Goal: Information Seeking & Learning: Learn about a topic

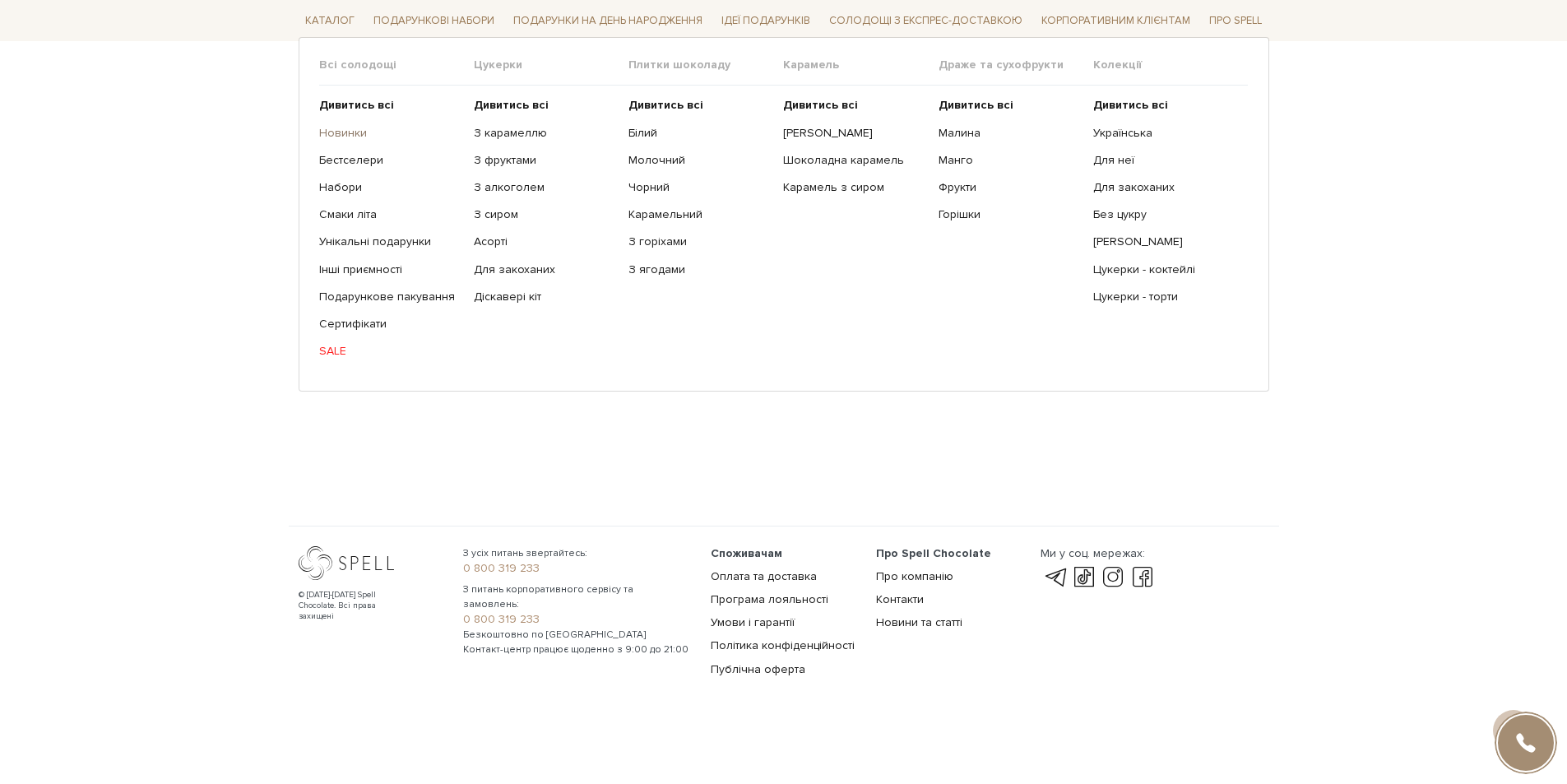
click at [330, 132] on link "Новинки" at bounding box center [390, 132] width 142 height 15
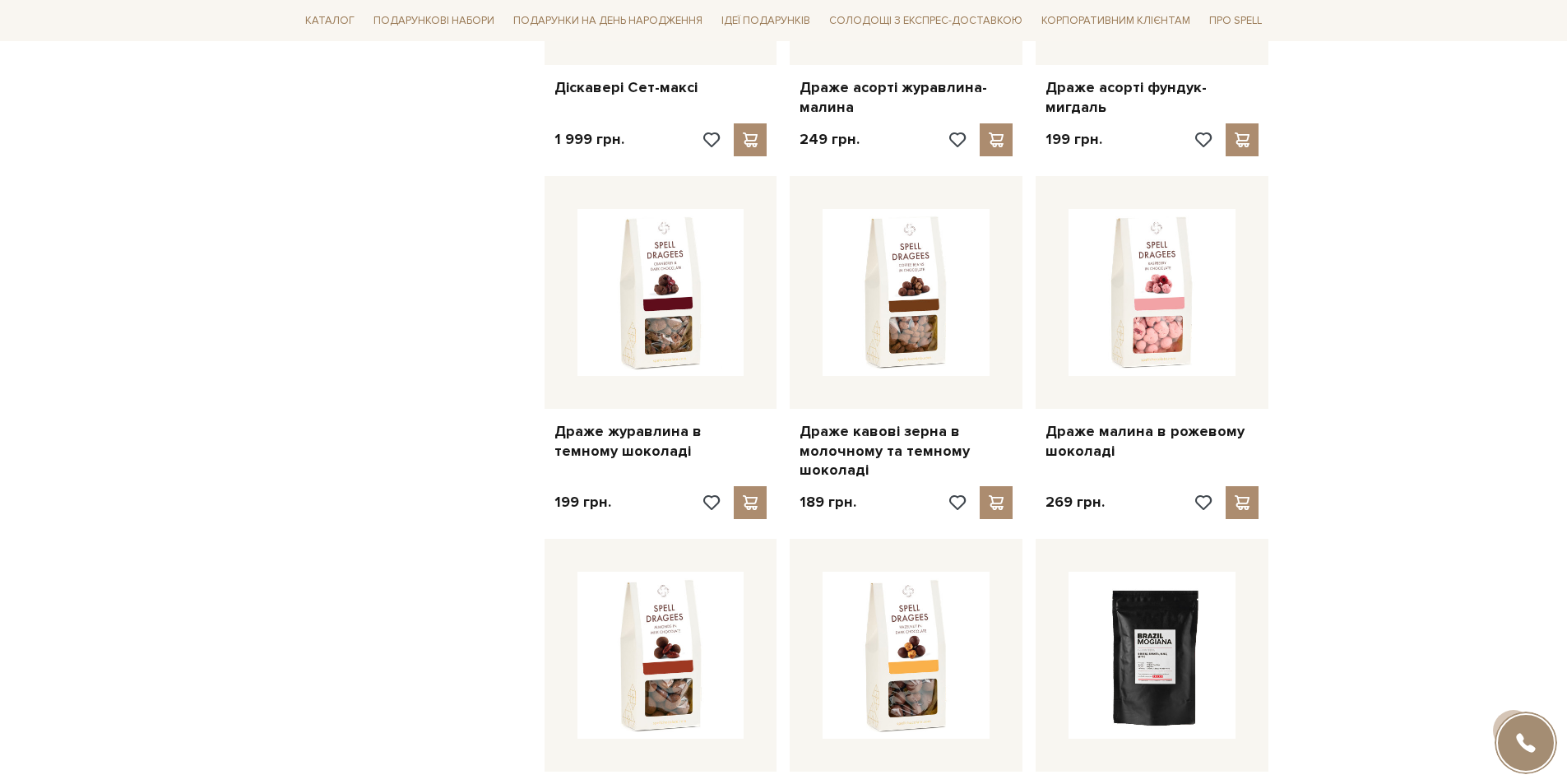
scroll to position [1233, 0]
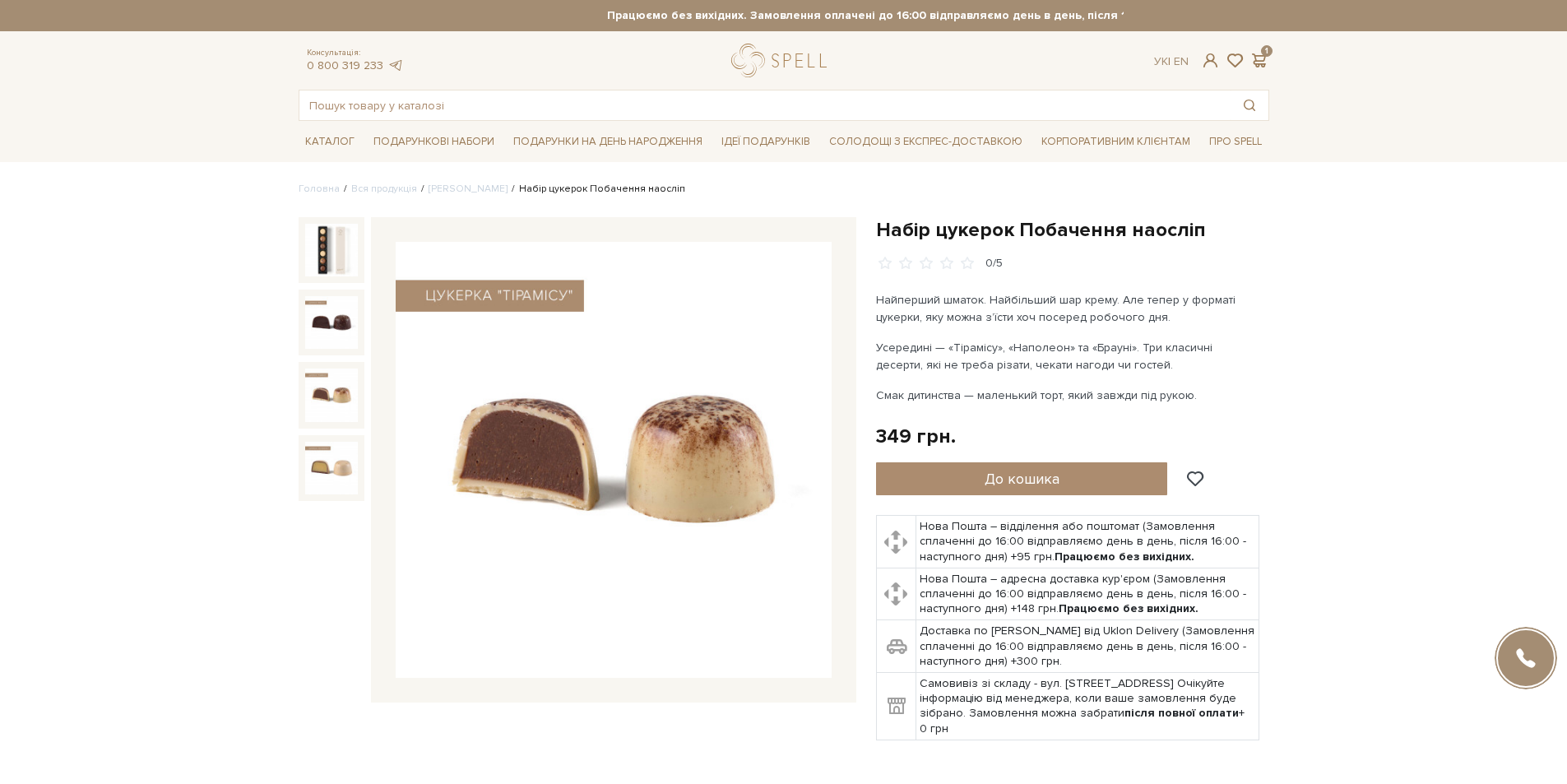
click at [341, 388] on img at bounding box center [331, 394] width 53 height 53
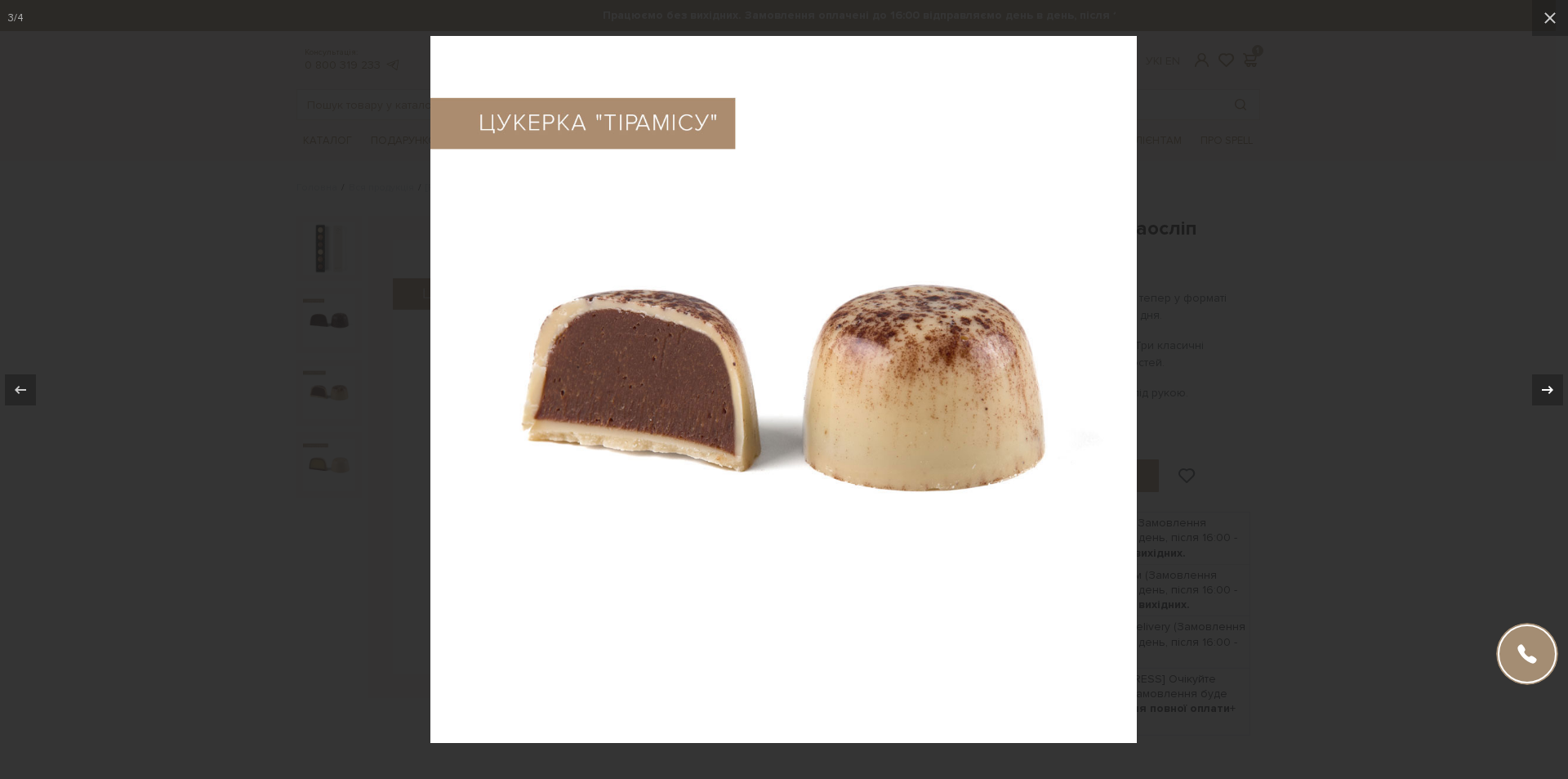
click at [1553, 386] on icon at bounding box center [1547, 389] width 20 height 20
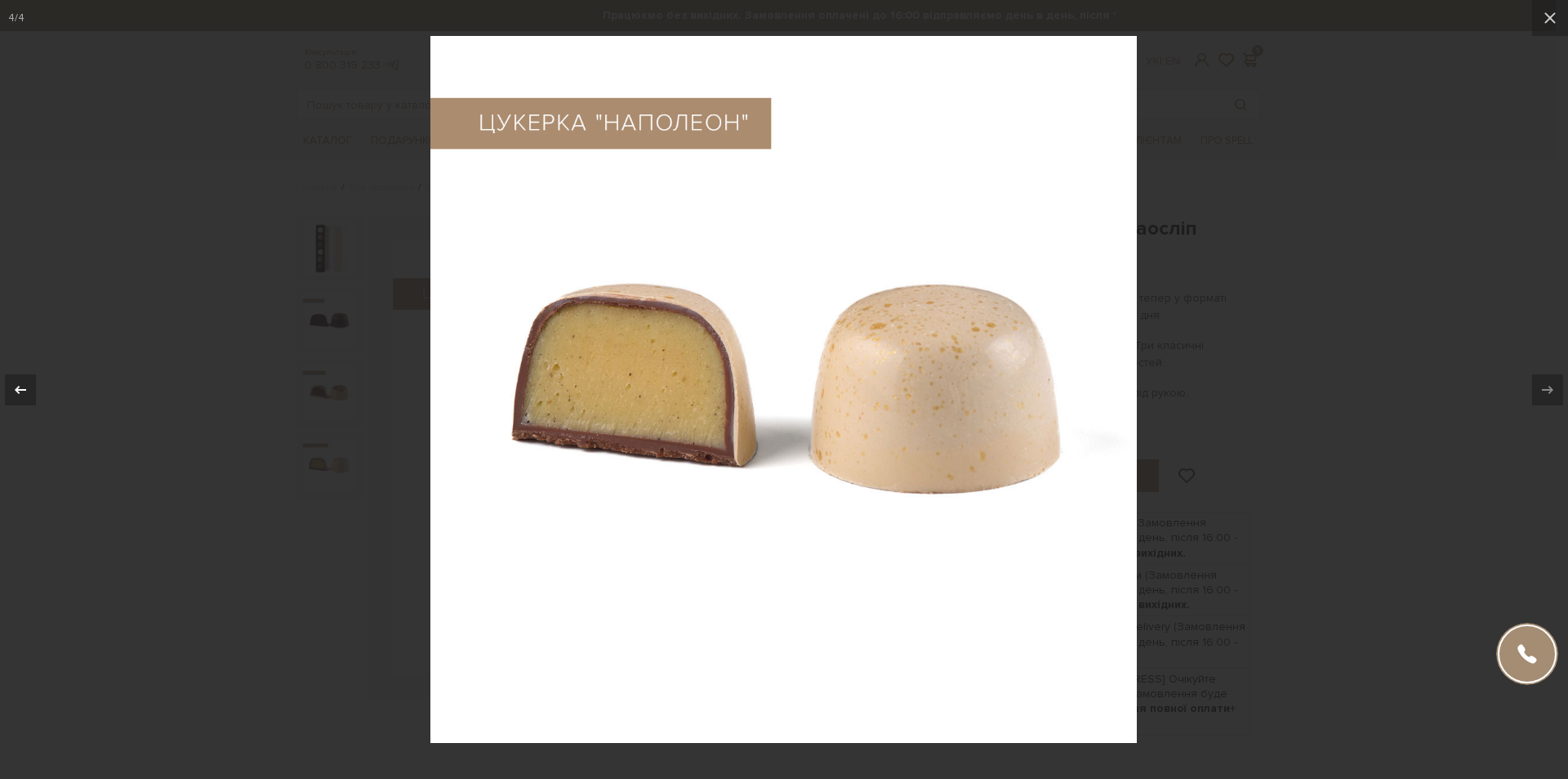
click at [17, 393] on icon at bounding box center [20, 389] width 20 height 20
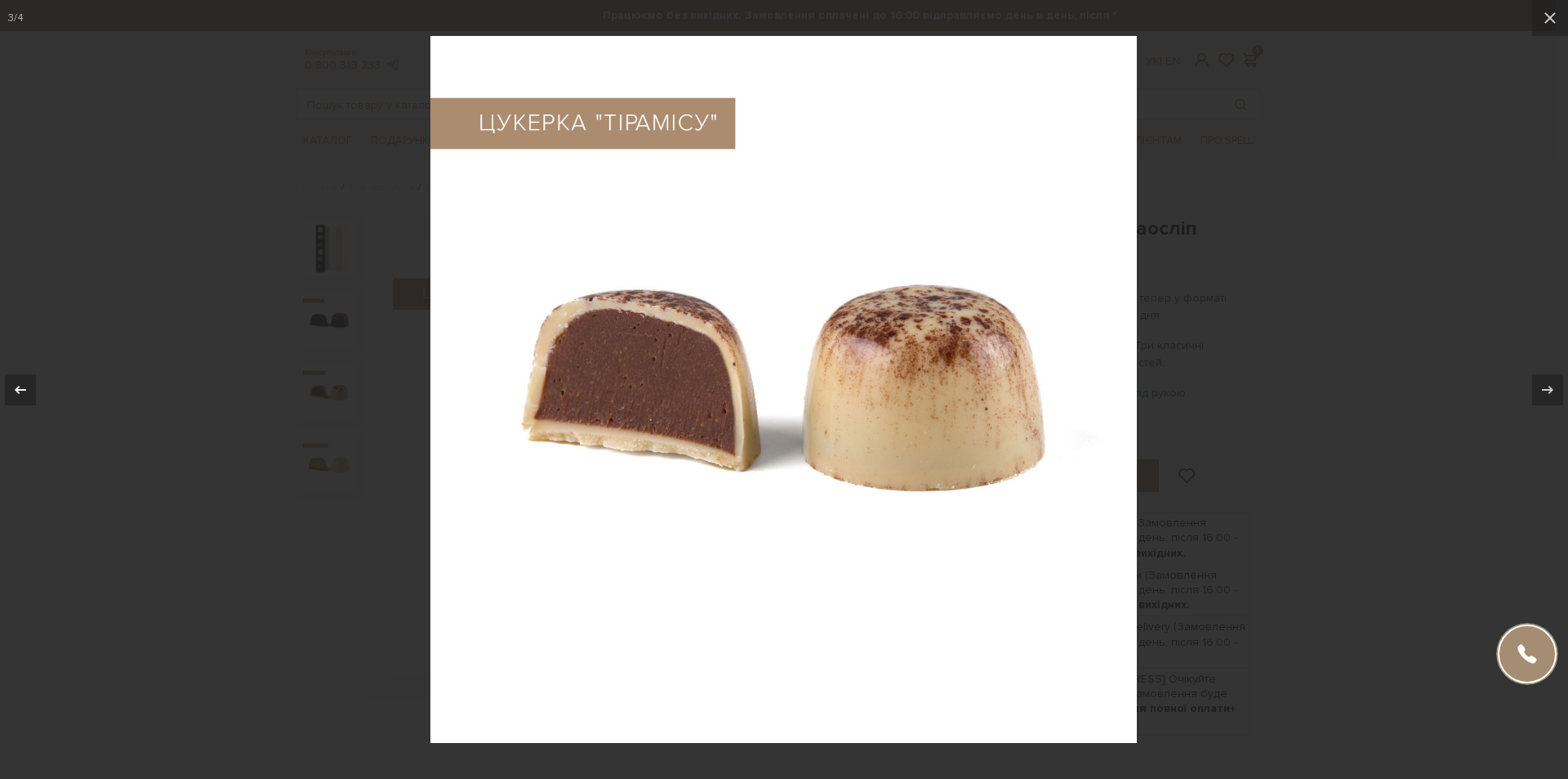
click at [17, 393] on icon at bounding box center [20, 389] width 20 height 20
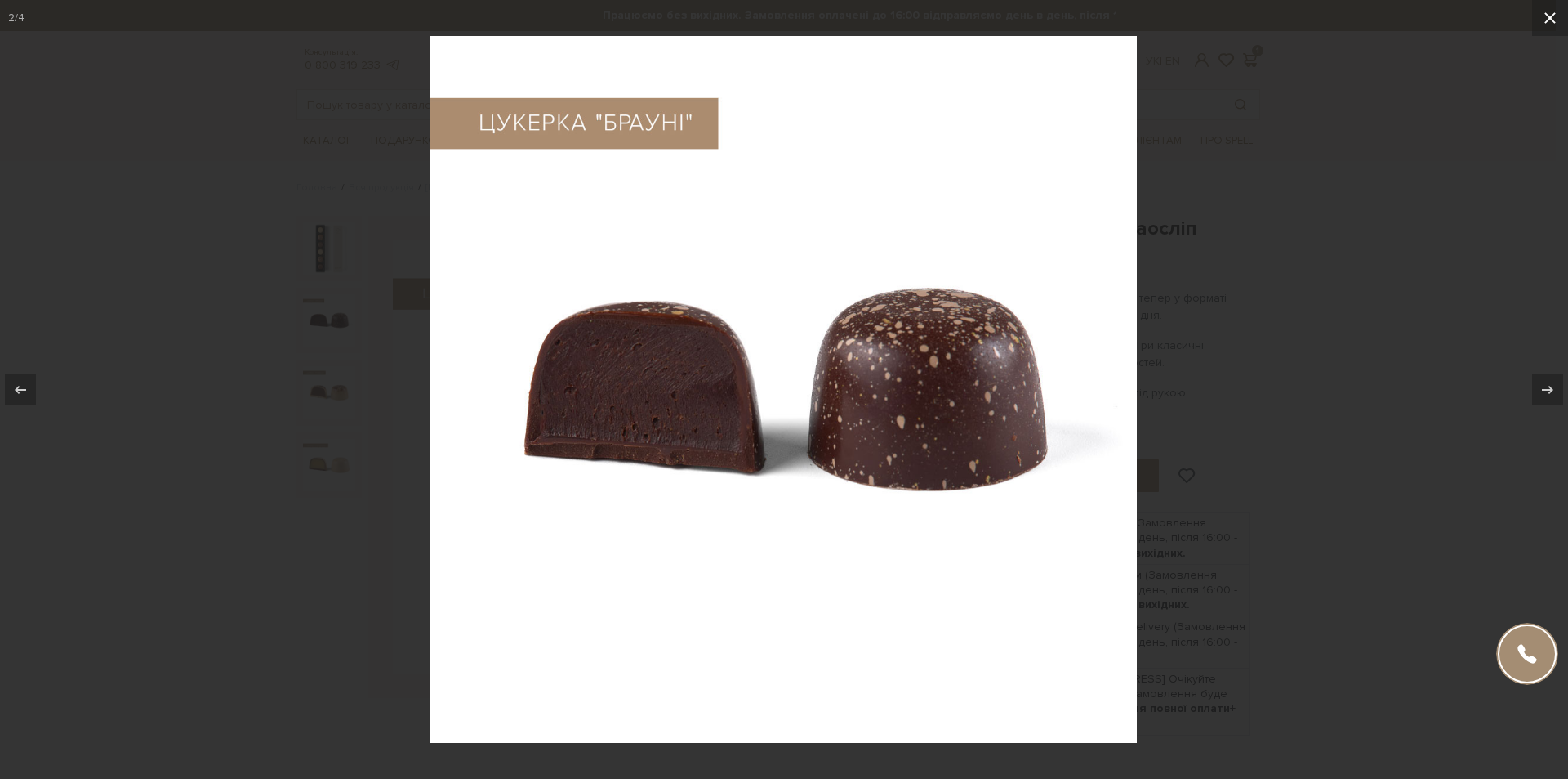
click at [1552, 22] on icon at bounding box center [1550, 18] width 20 height 20
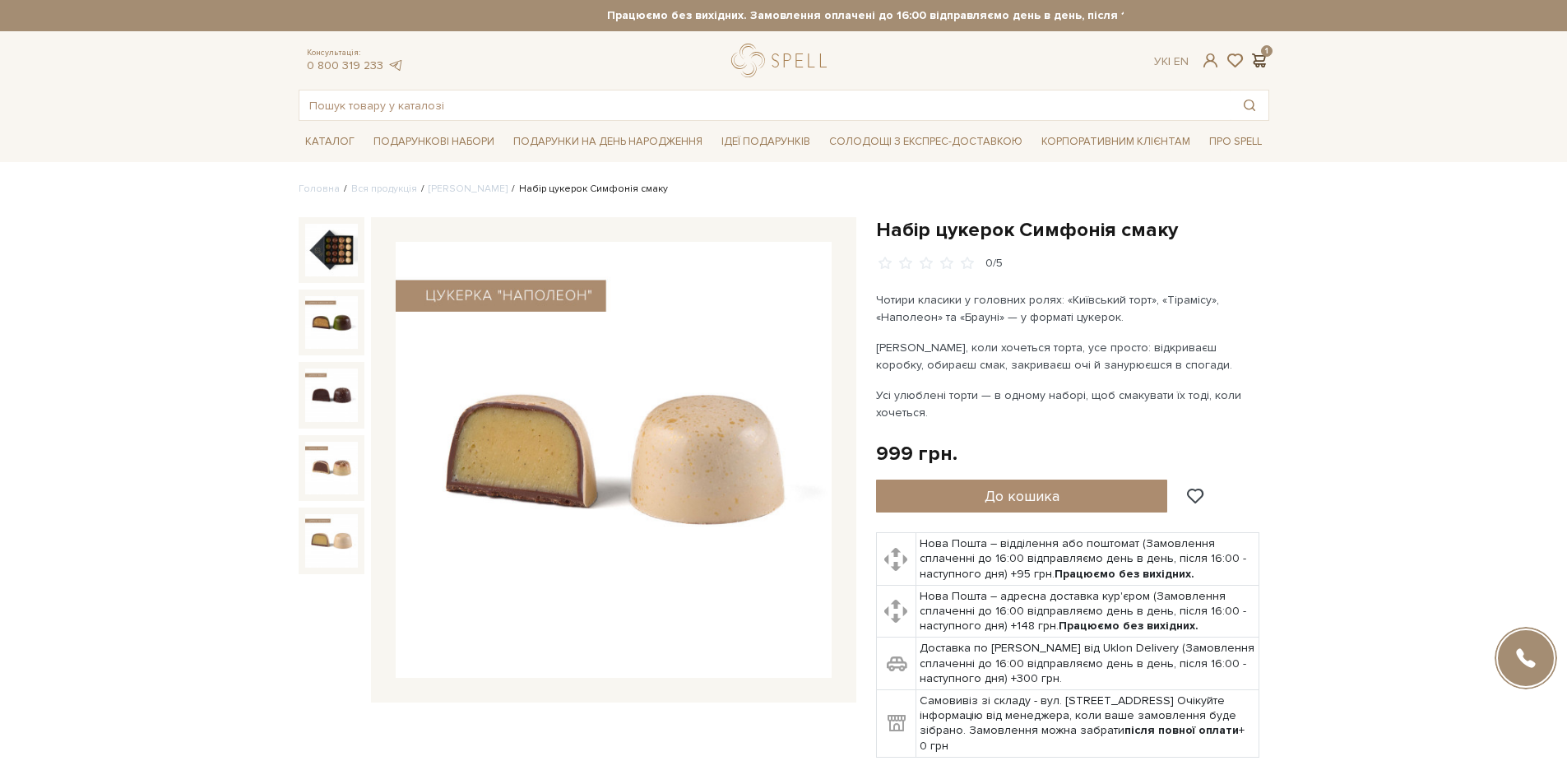
click at [1257, 60] on span at bounding box center [1259, 60] width 20 height 17
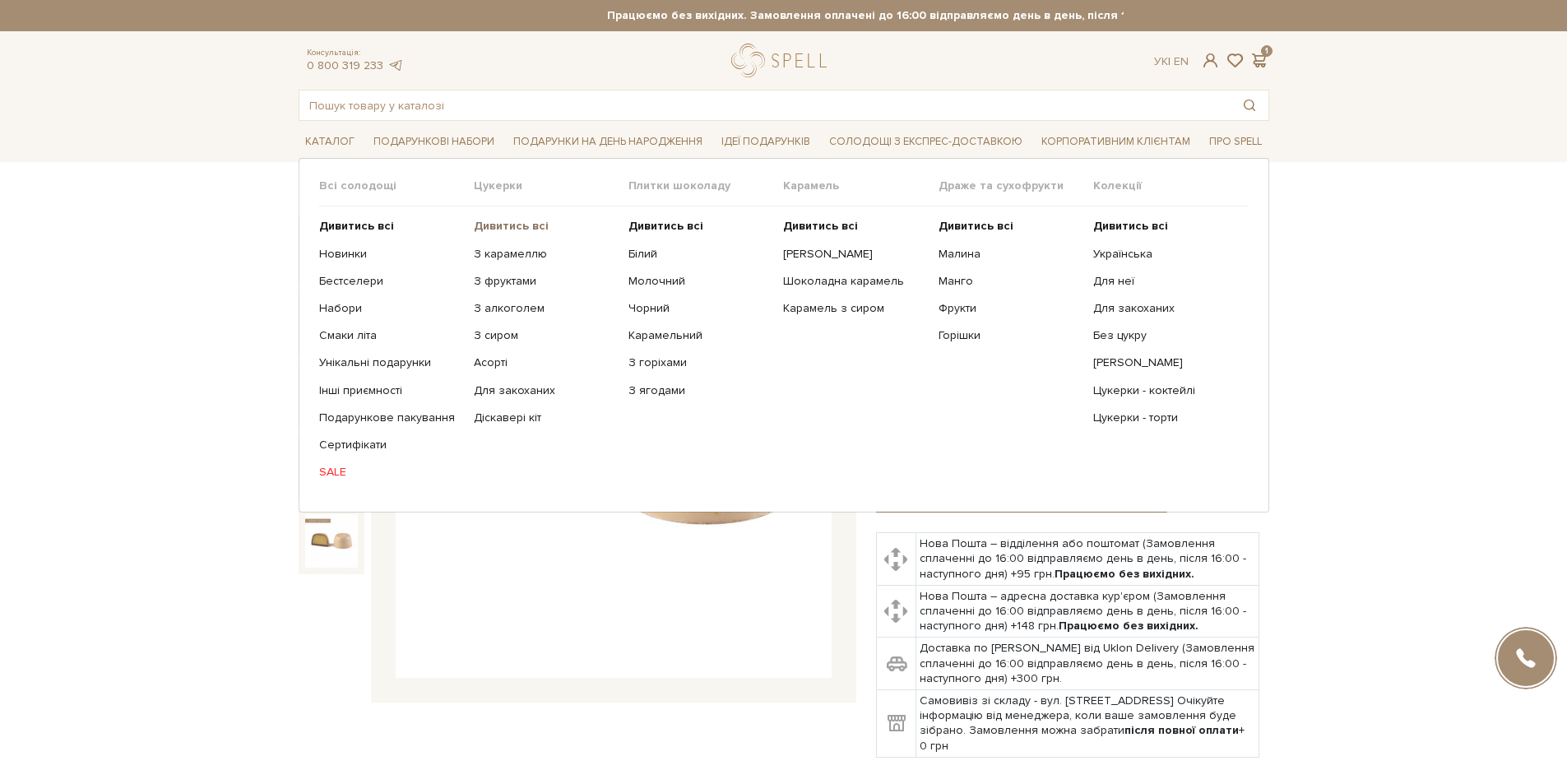
click at [503, 220] on b "Дивитись всі" at bounding box center [511, 226] width 75 height 14
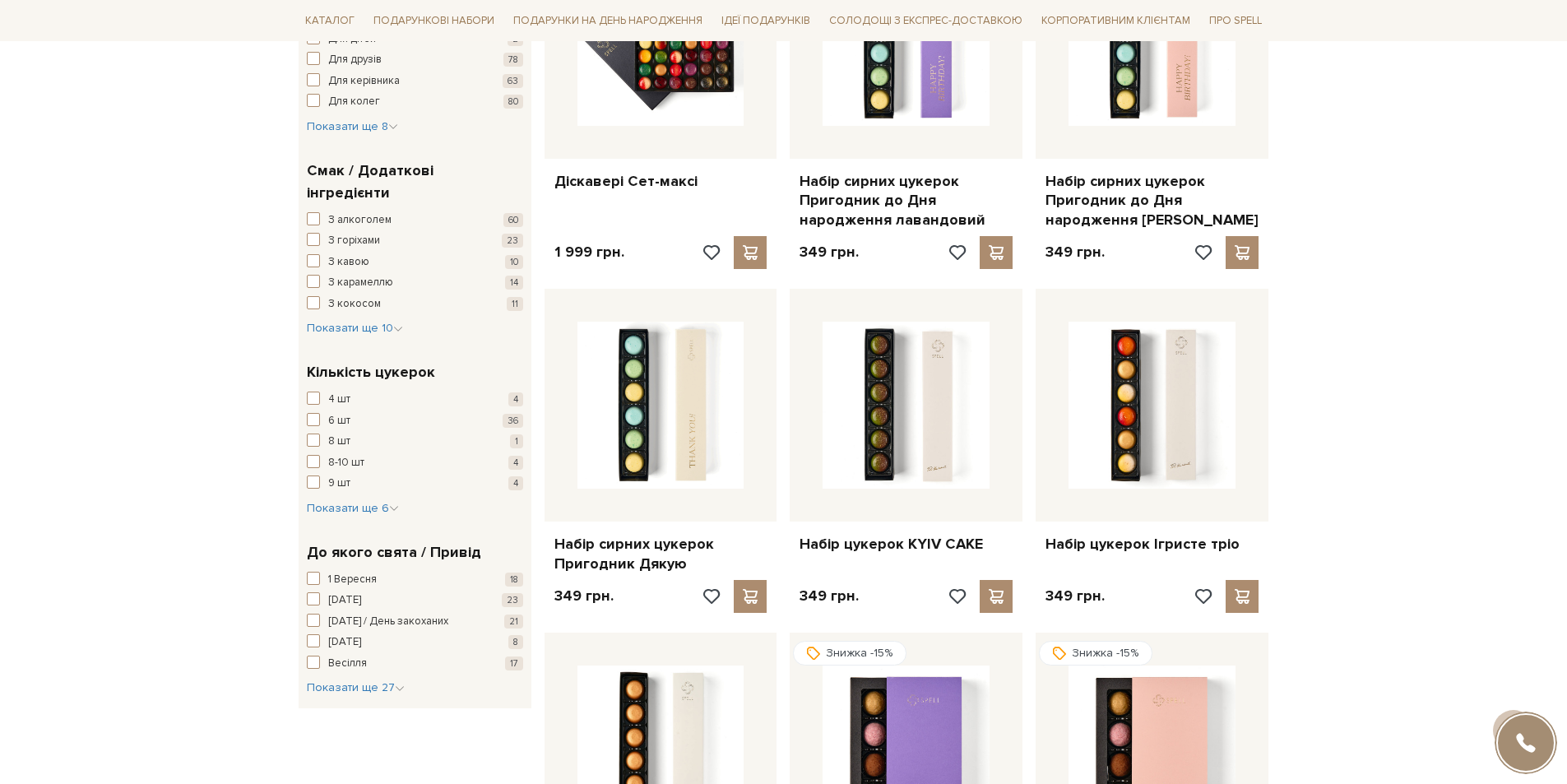
scroll to position [1233, 0]
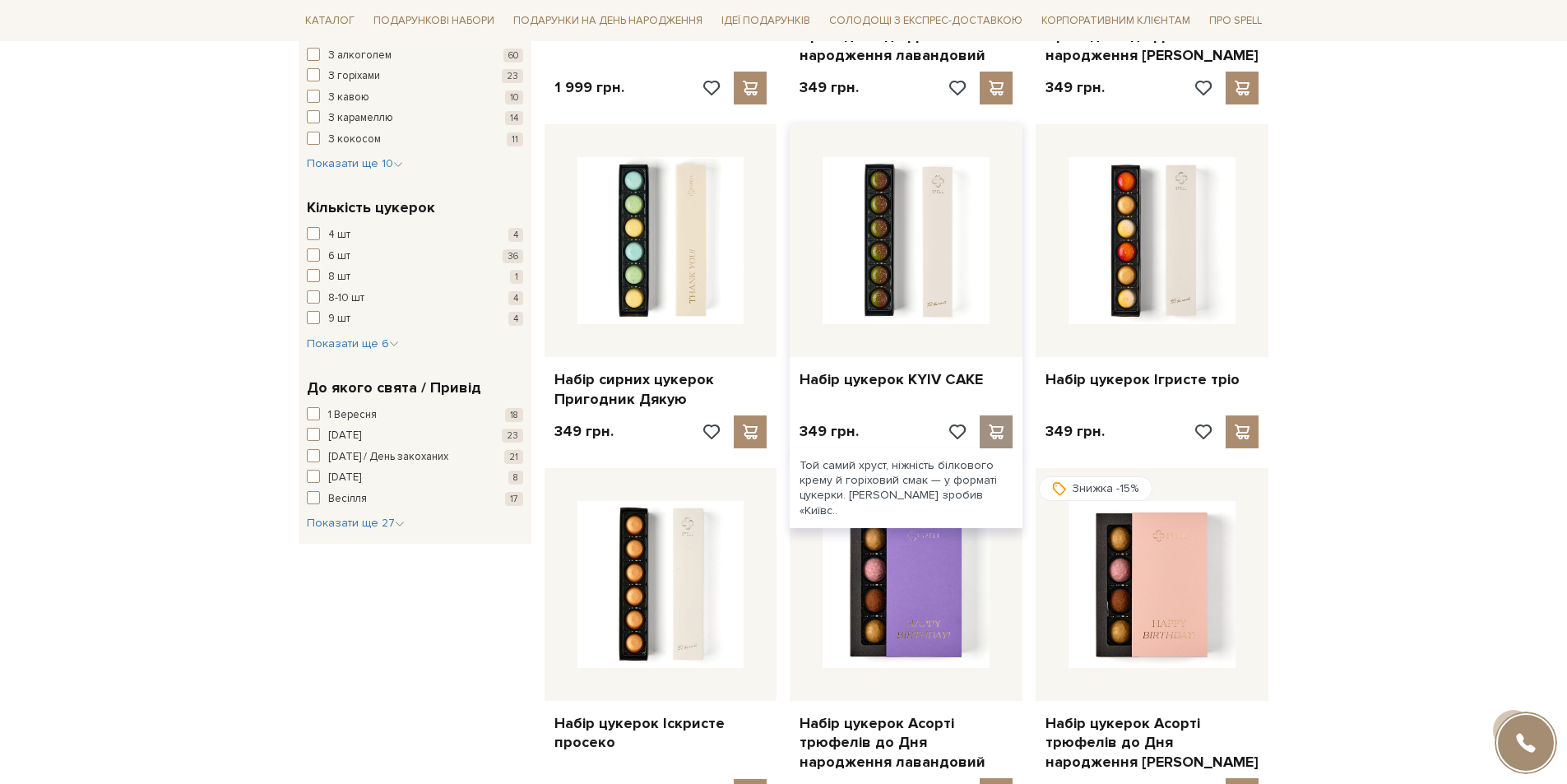
click at [991, 428] on span at bounding box center [997, 431] width 21 height 15
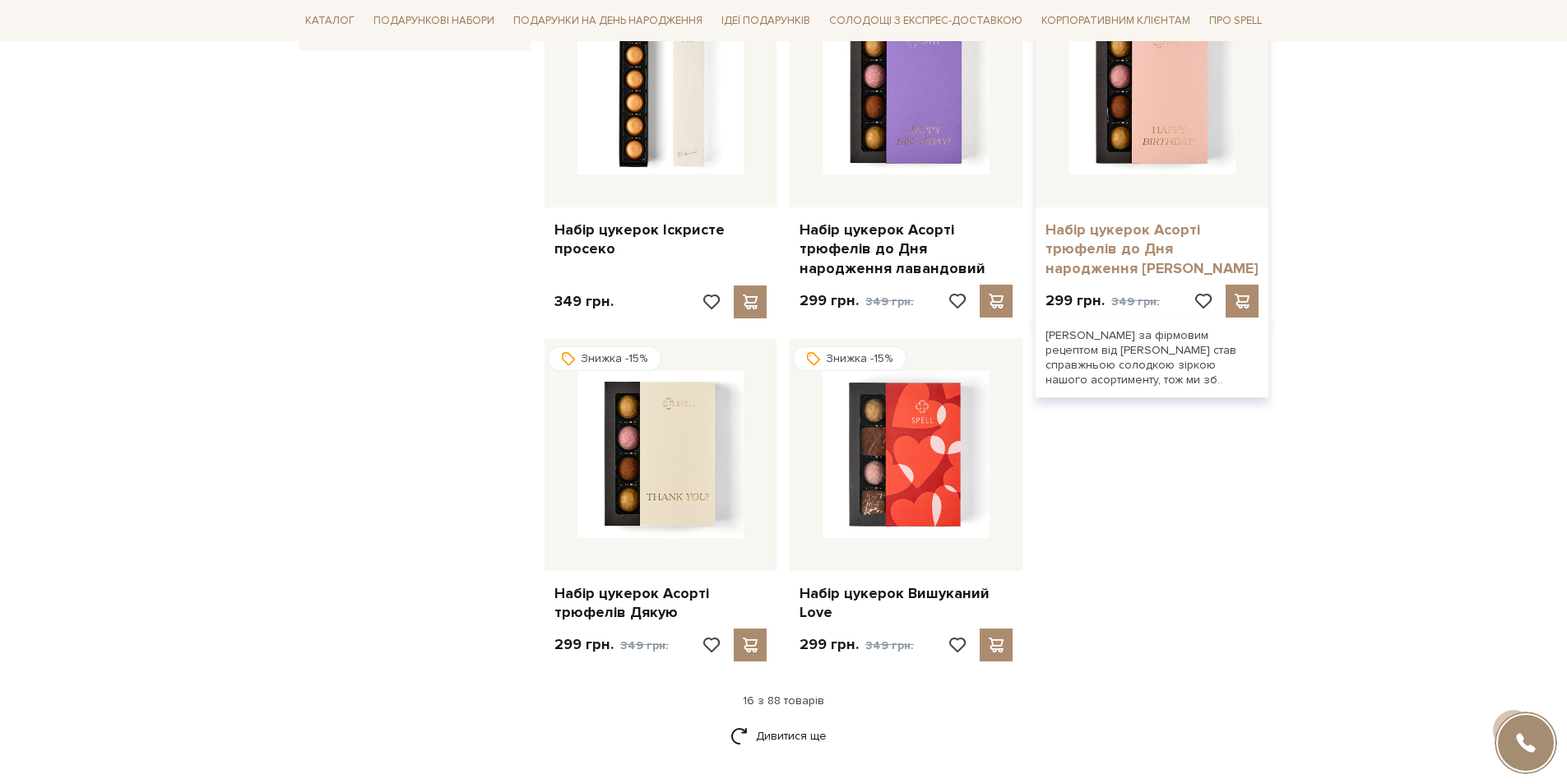
scroll to position [1809, 0]
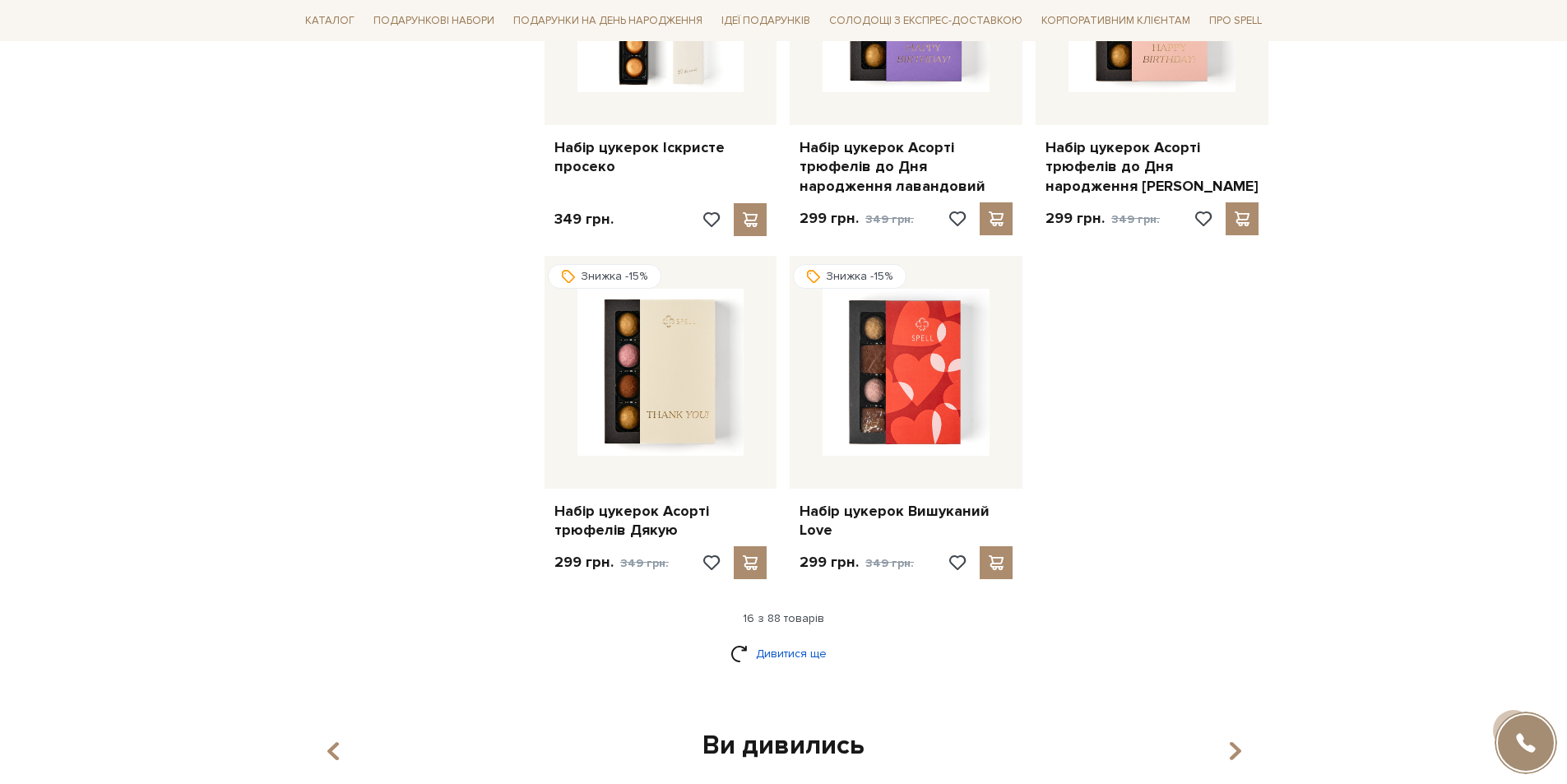
click at [784, 655] on link "Дивитися ще" at bounding box center [784, 653] width 107 height 28
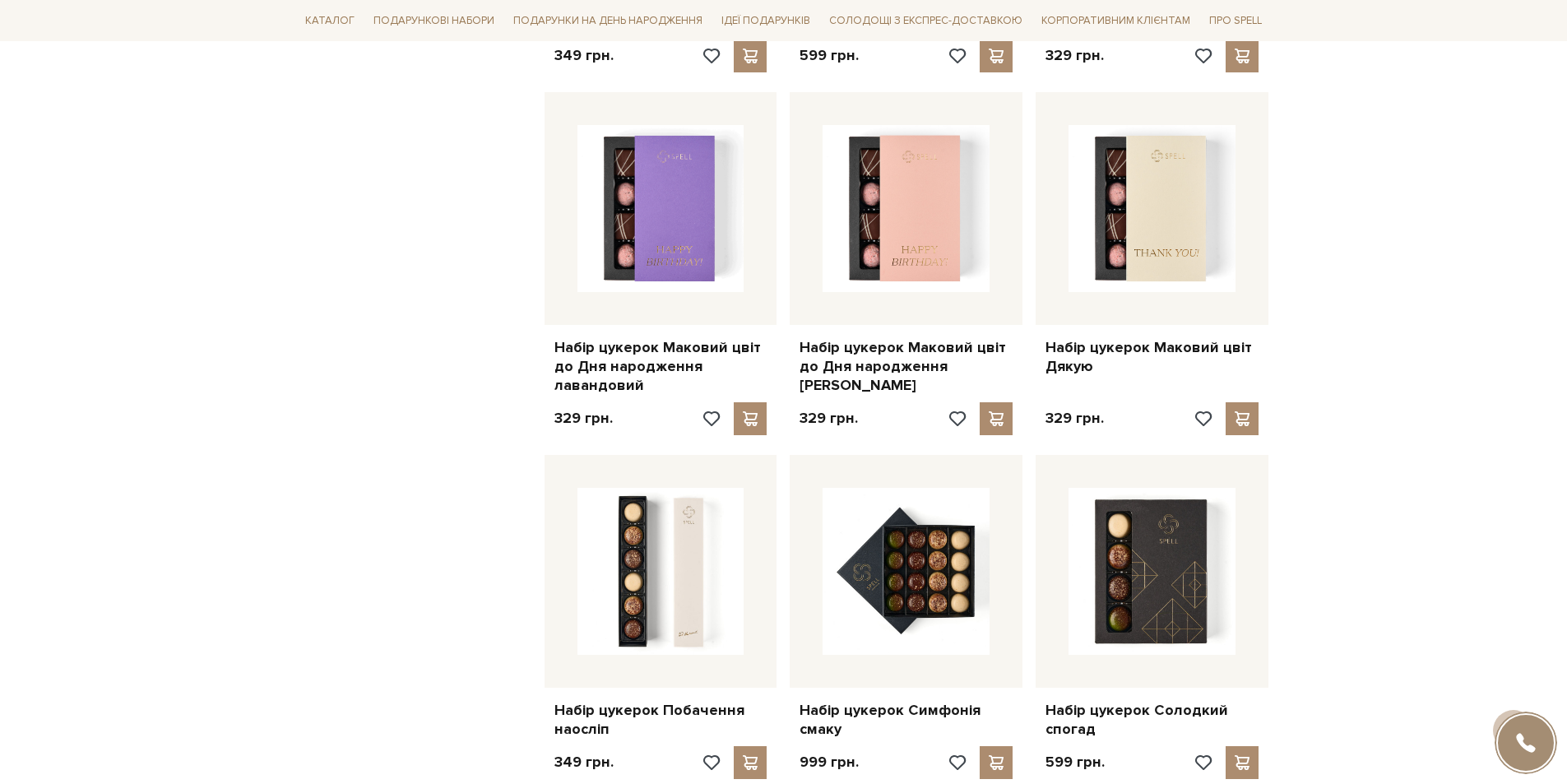
scroll to position [3125, 0]
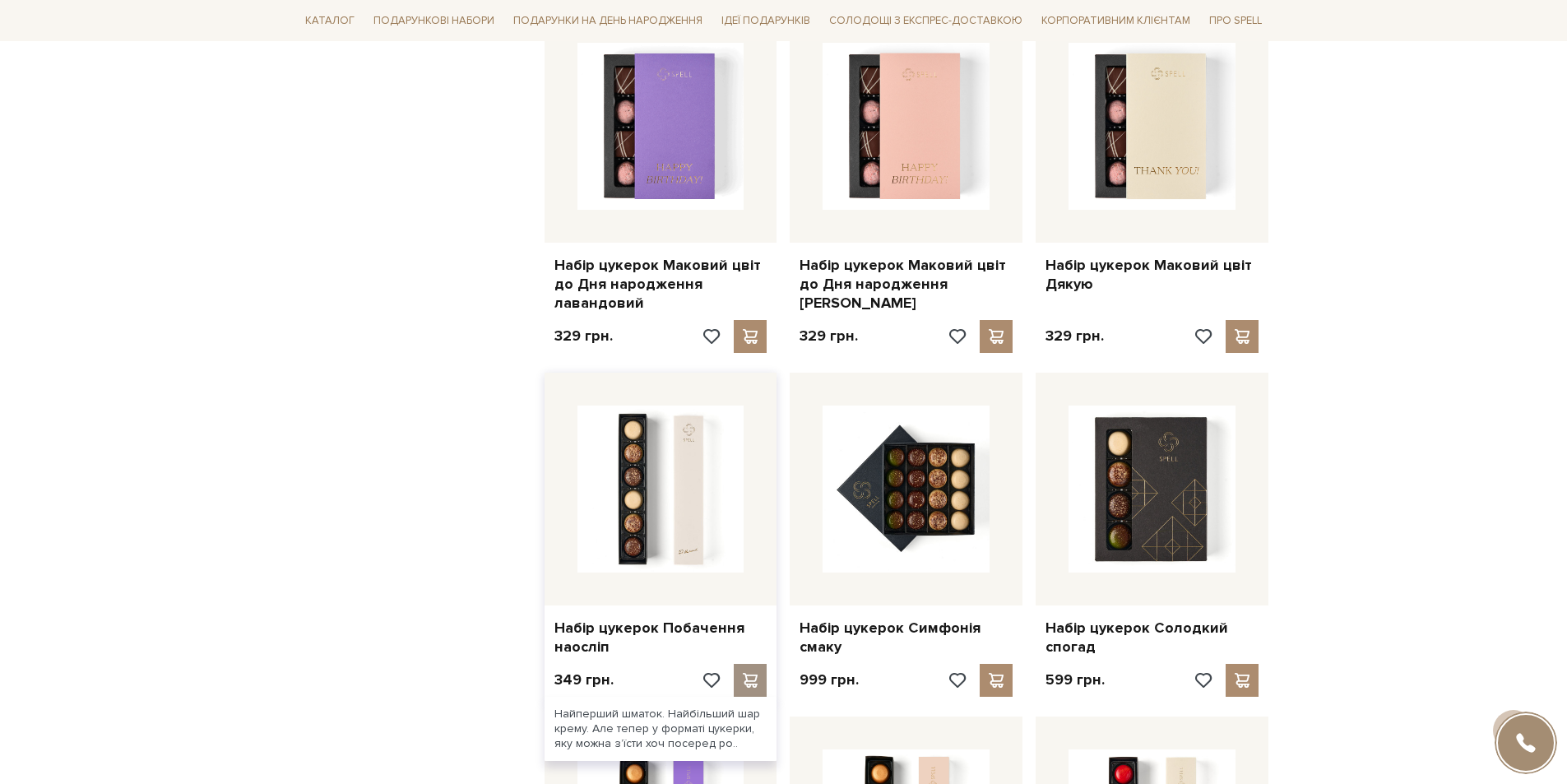
click at [752, 673] on span at bounding box center [751, 680] width 21 height 15
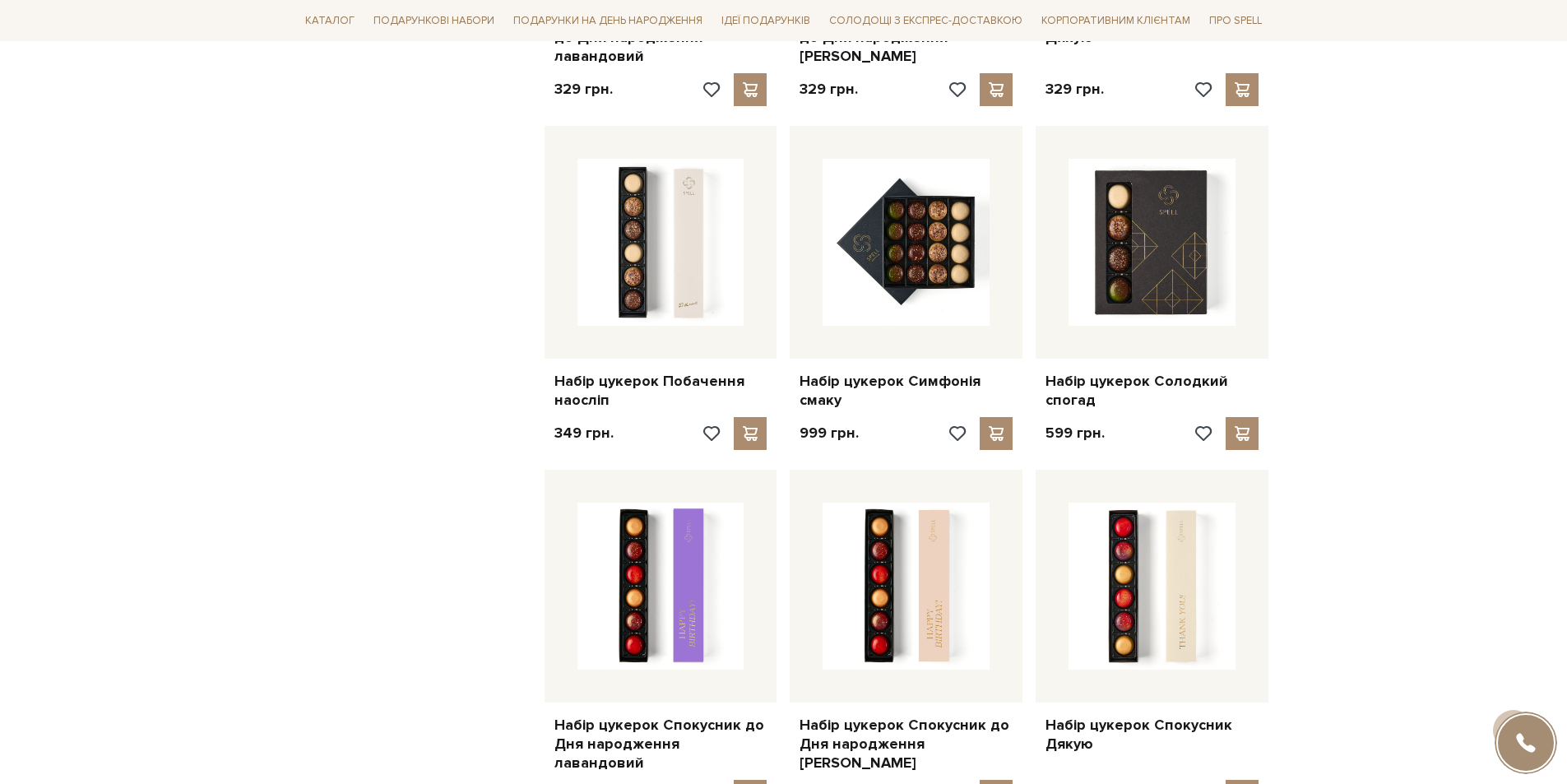
scroll to position [3453, 0]
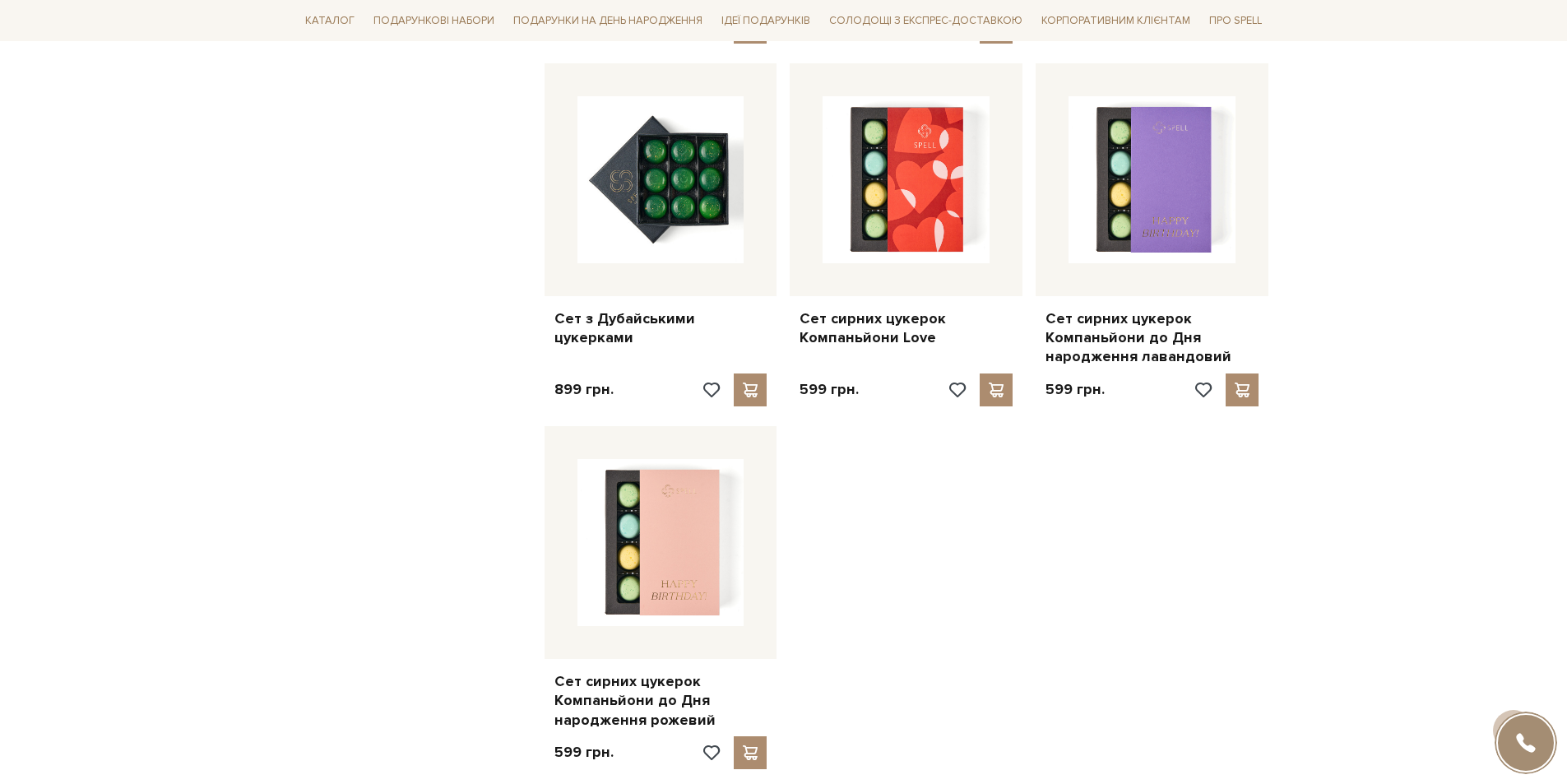
scroll to position [5838, 0]
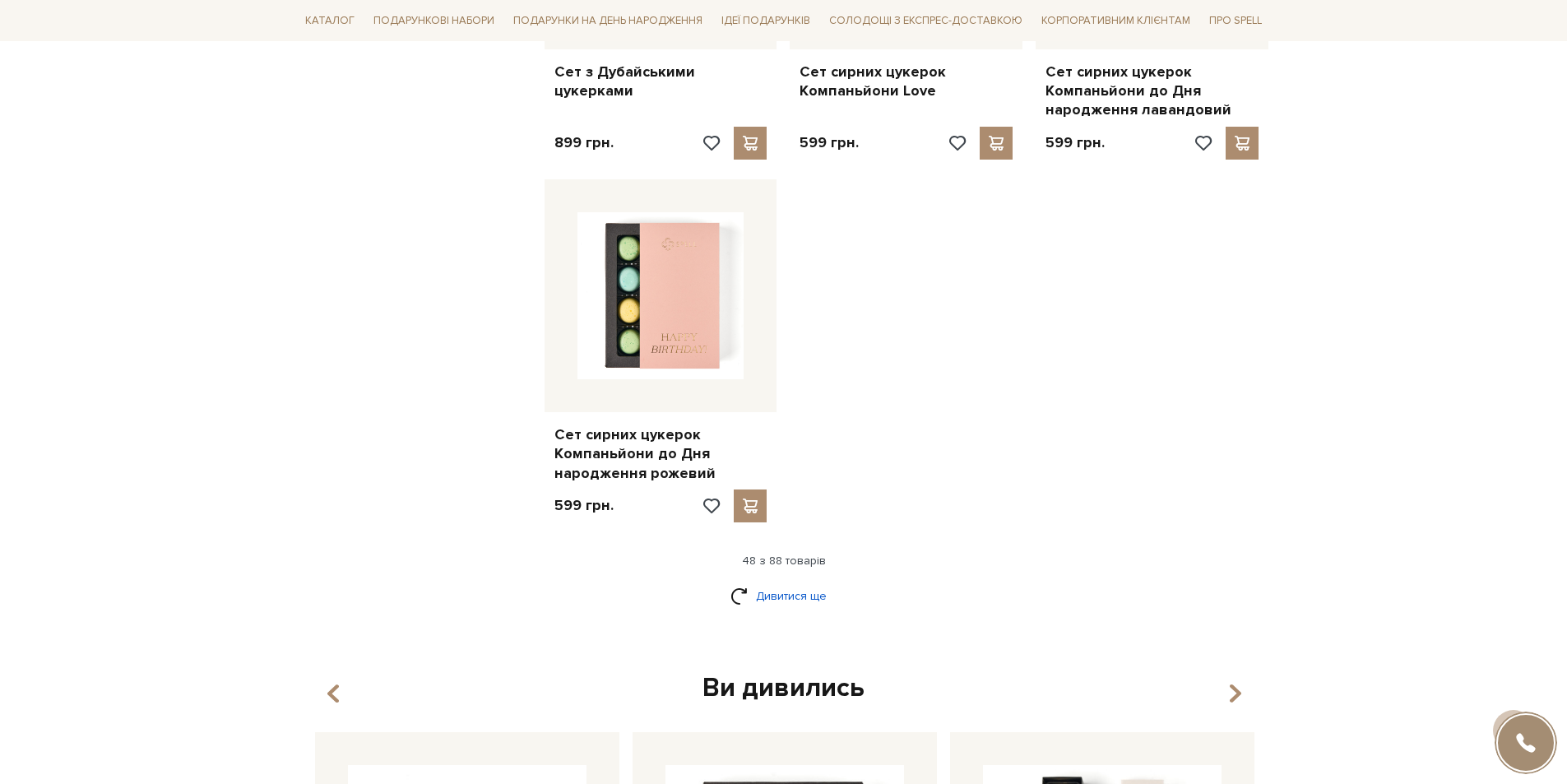
click at [740, 581] on link "Дивитися ще" at bounding box center [784, 595] width 107 height 28
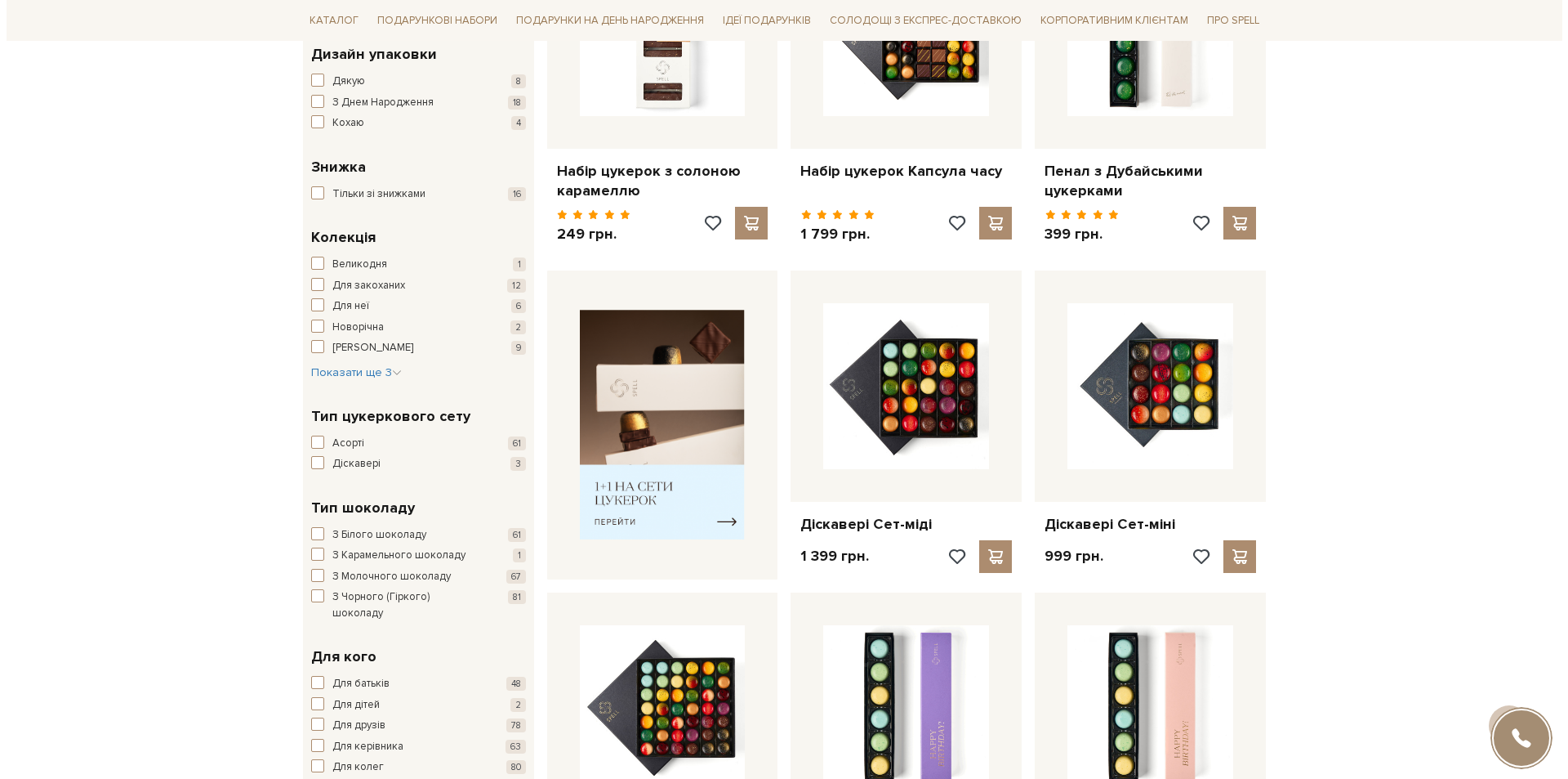
scroll to position [0, 0]
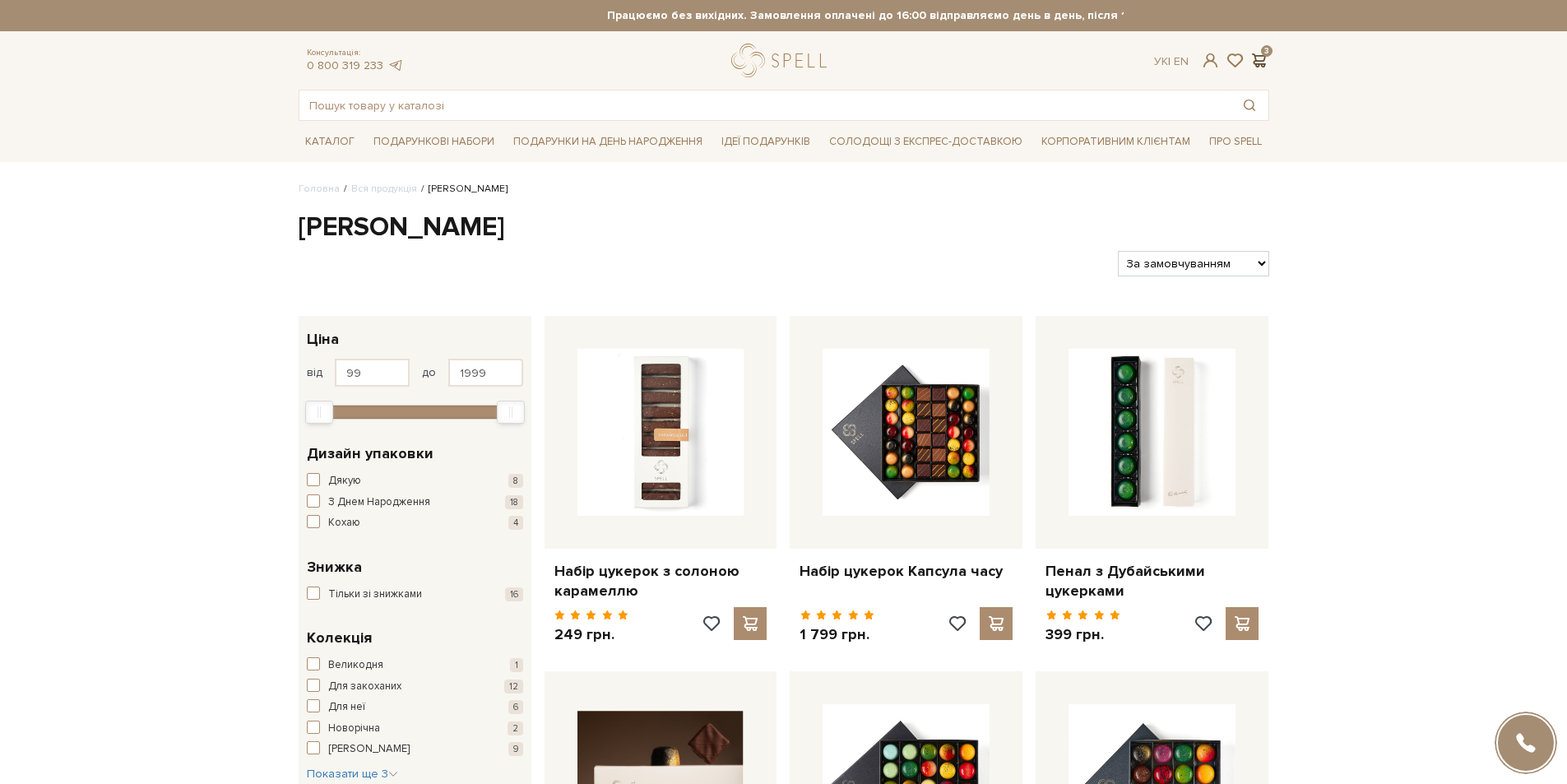
click at [1252, 60] on span at bounding box center [1259, 60] width 20 height 17
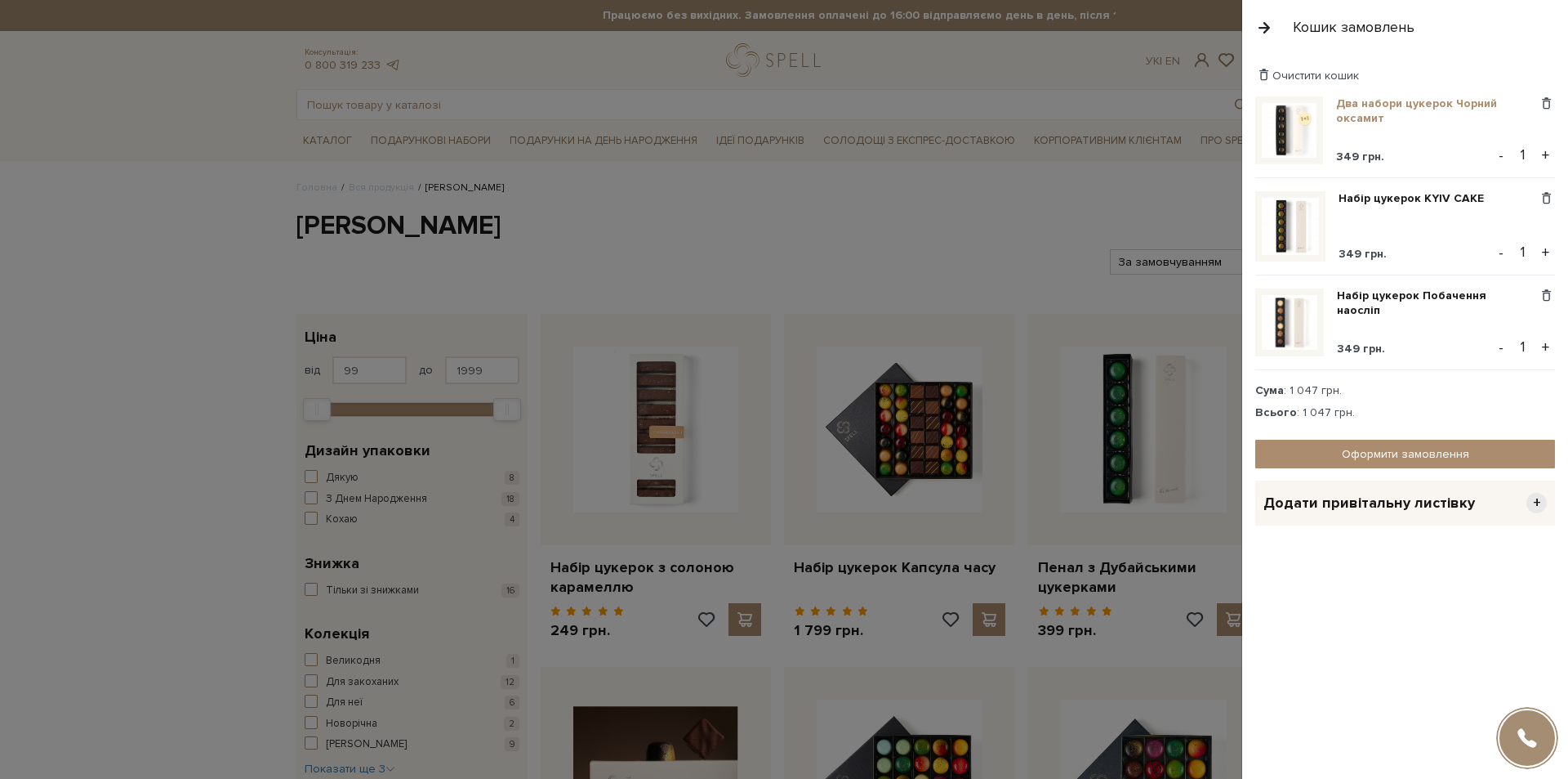
click at [1392, 105] on link "Два набори цукерок Чорний оксамит" at bounding box center [1437, 111] width 201 height 29
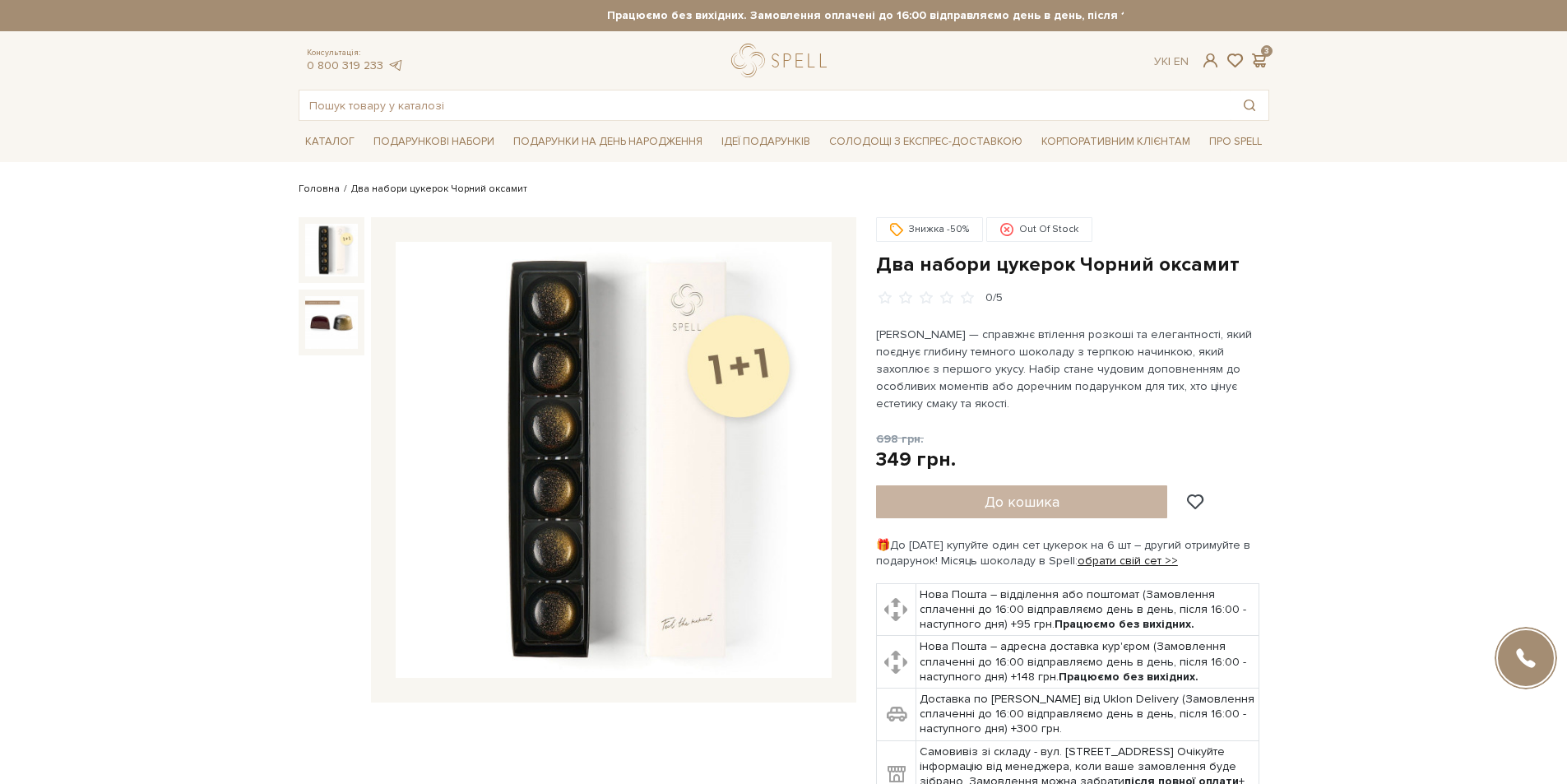
click at [312, 190] on link "Головна" at bounding box center [319, 189] width 41 height 12
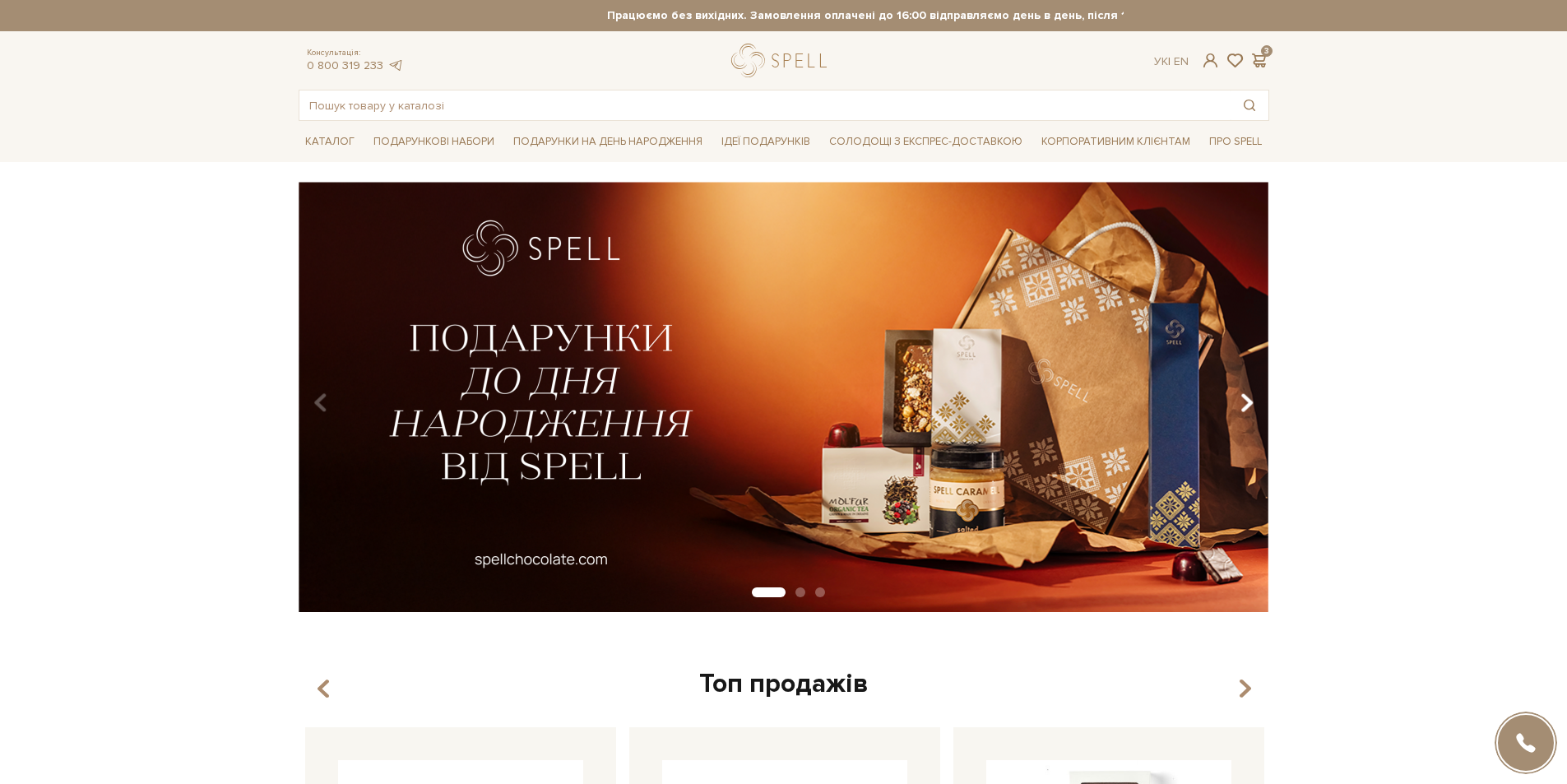
click at [1249, 405] on icon "Carousel Navigation" at bounding box center [1247, 403] width 14 height 28
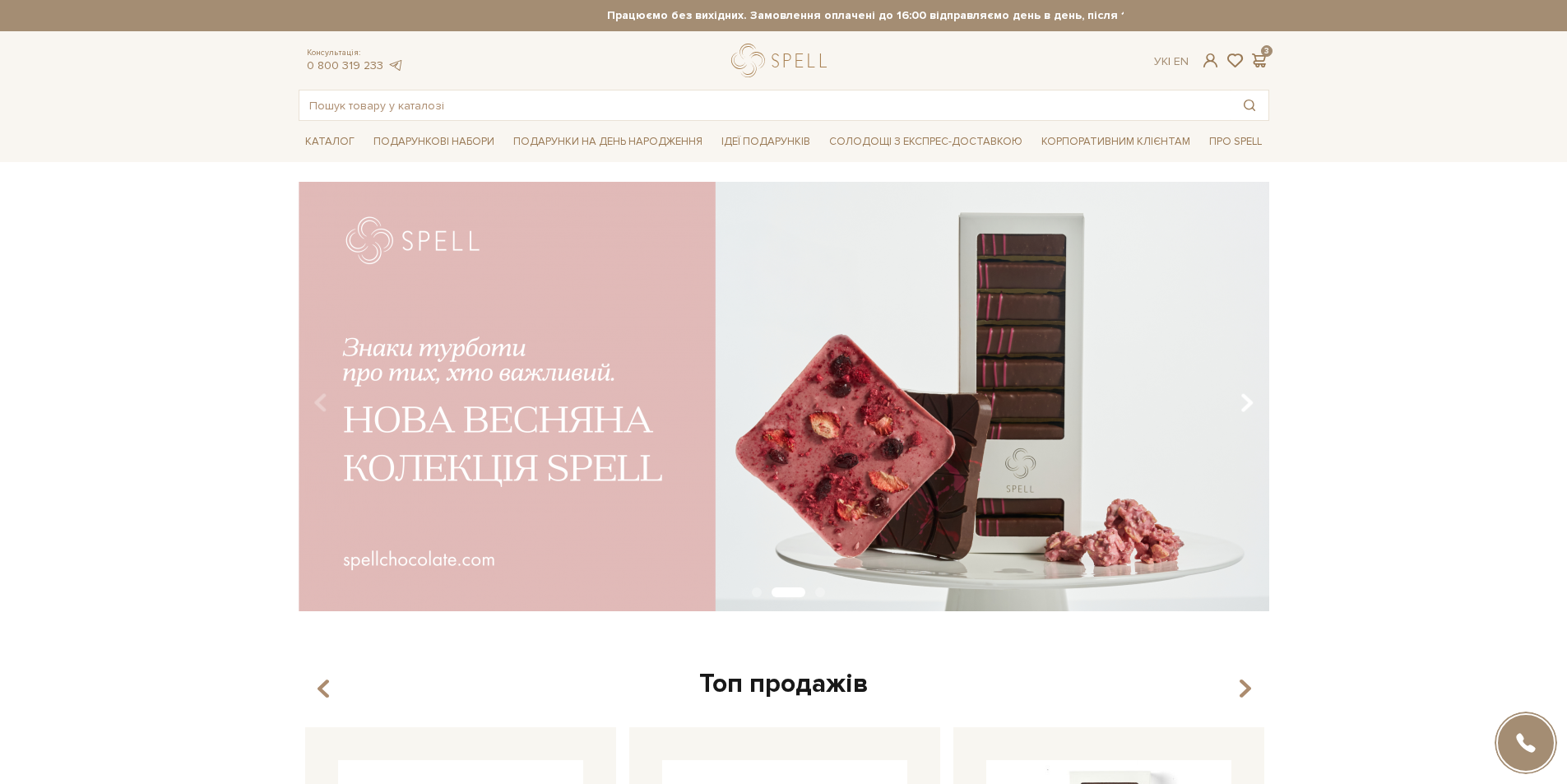
click at [1249, 405] on icon "Carousel Navigation" at bounding box center [1247, 403] width 14 height 28
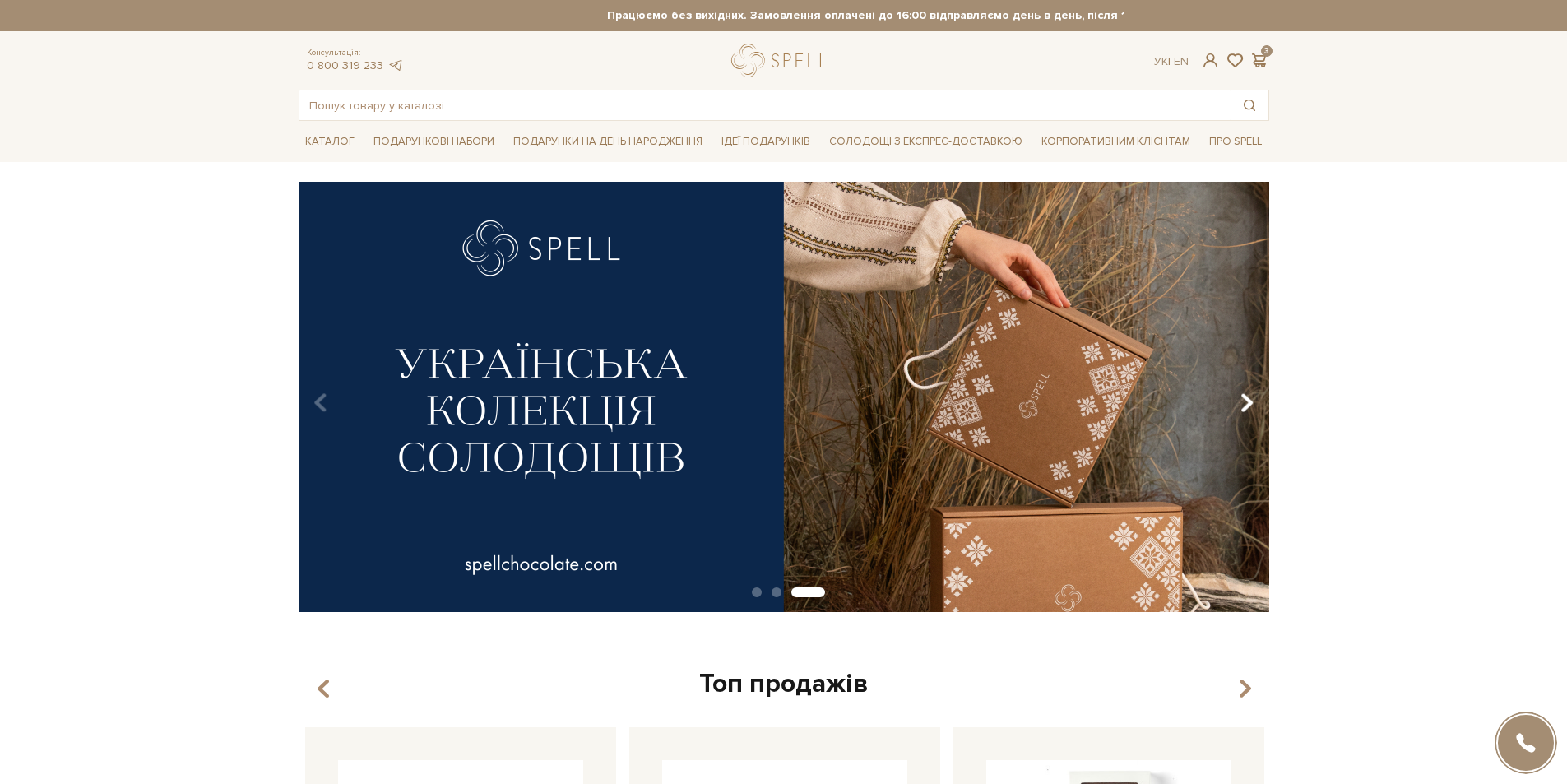
click at [1249, 405] on icon "Carousel Navigation" at bounding box center [1247, 403] width 14 height 28
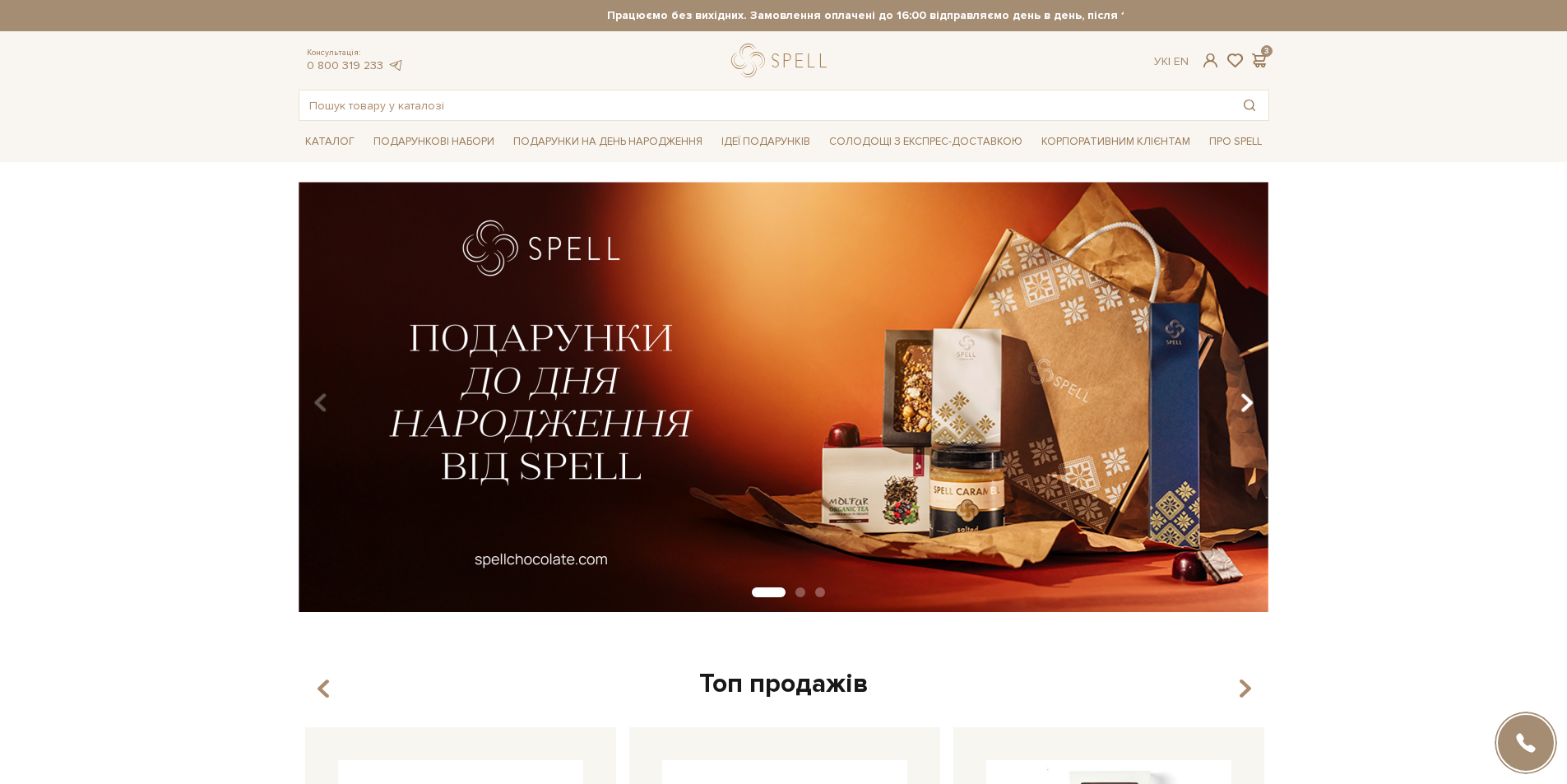
click at [1249, 405] on icon "Carousel Navigation" at bounding box center [1247, 403] width 14 height 28
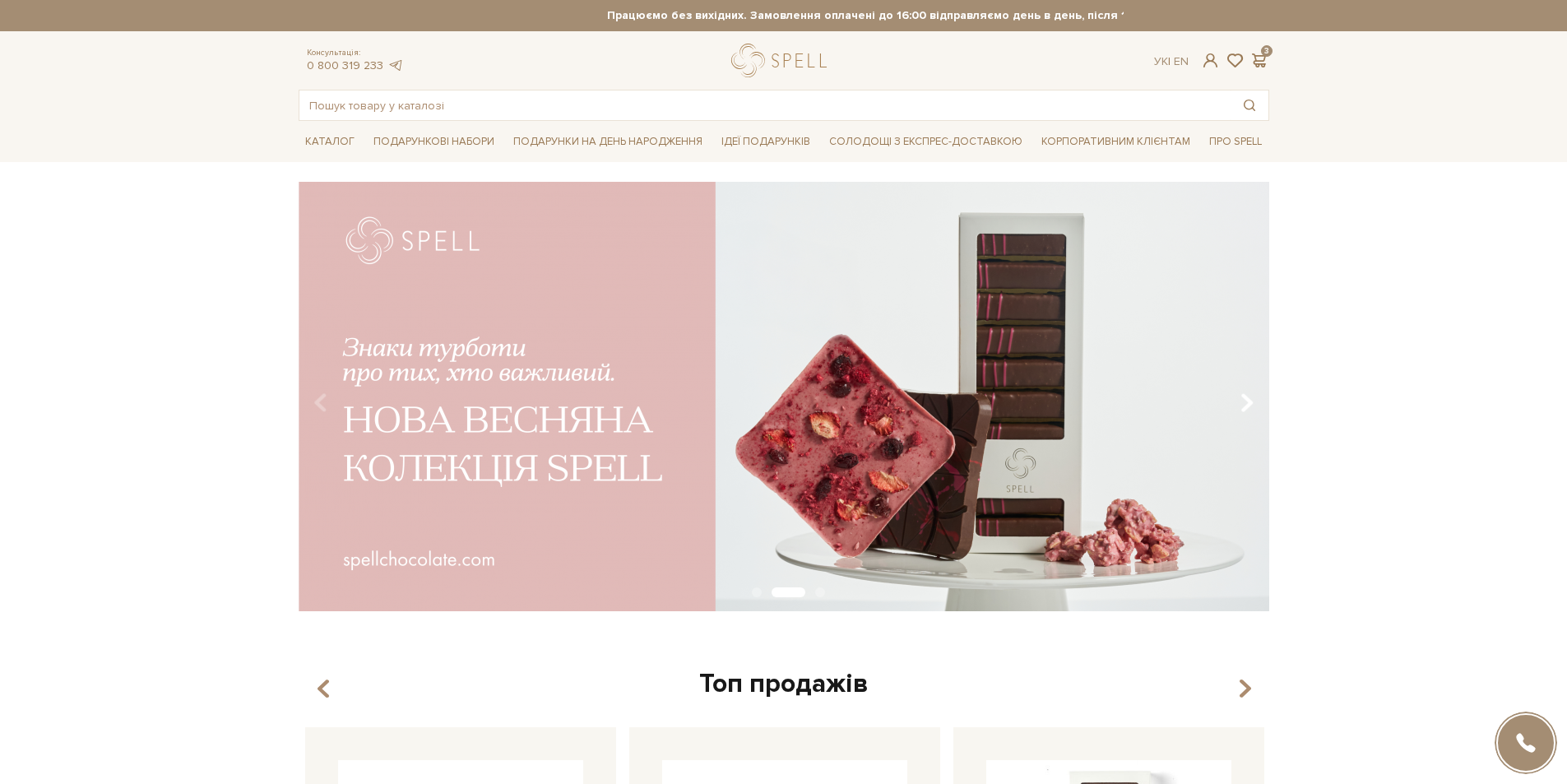
click at [1249, 405] on icon "Carousel Navigation" at bounding box center [1247, 403] width 14 height 28
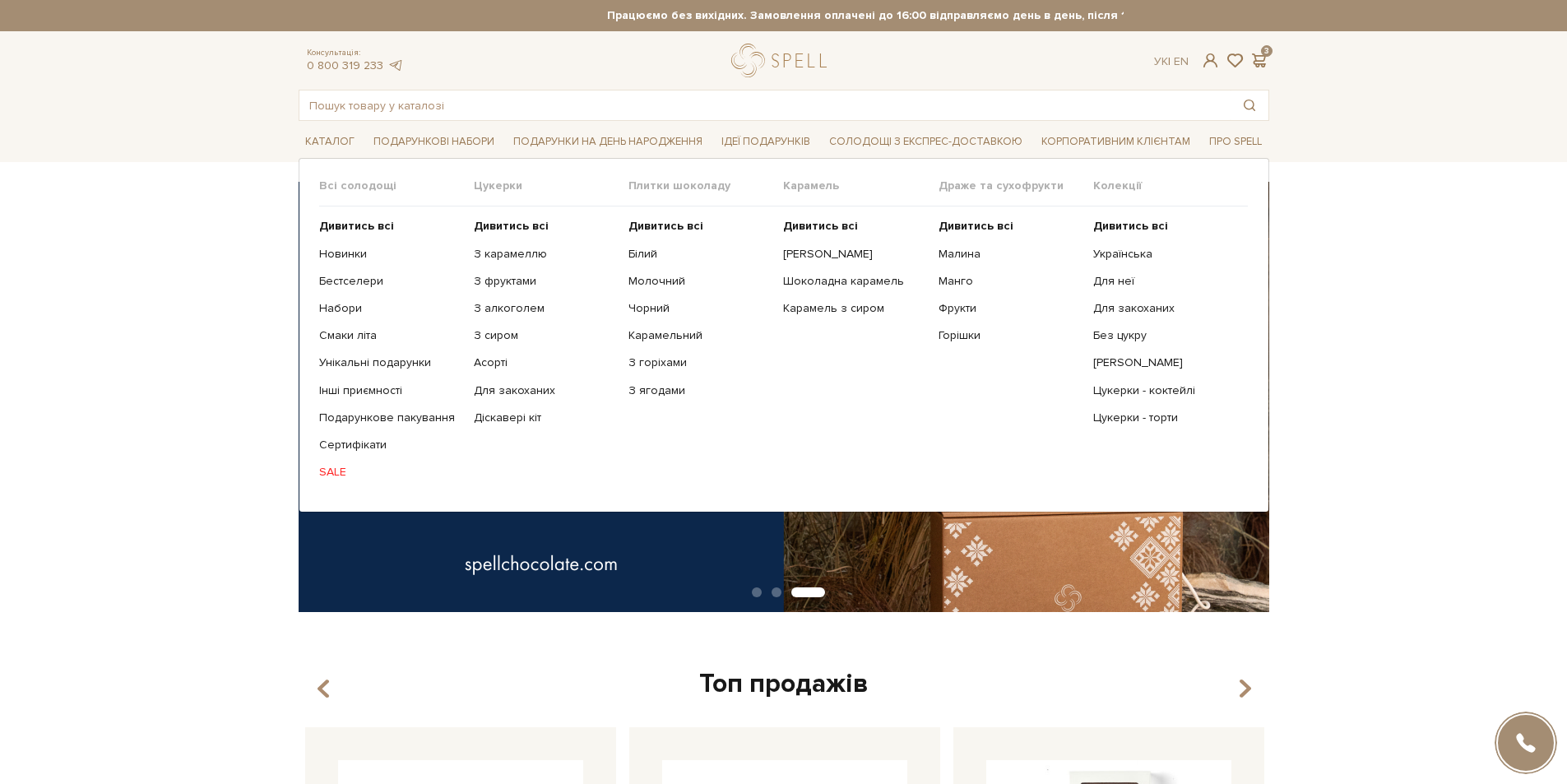
click at [331, 470] on link "SALE" at bounding box center [390, 472] width 142 height 15
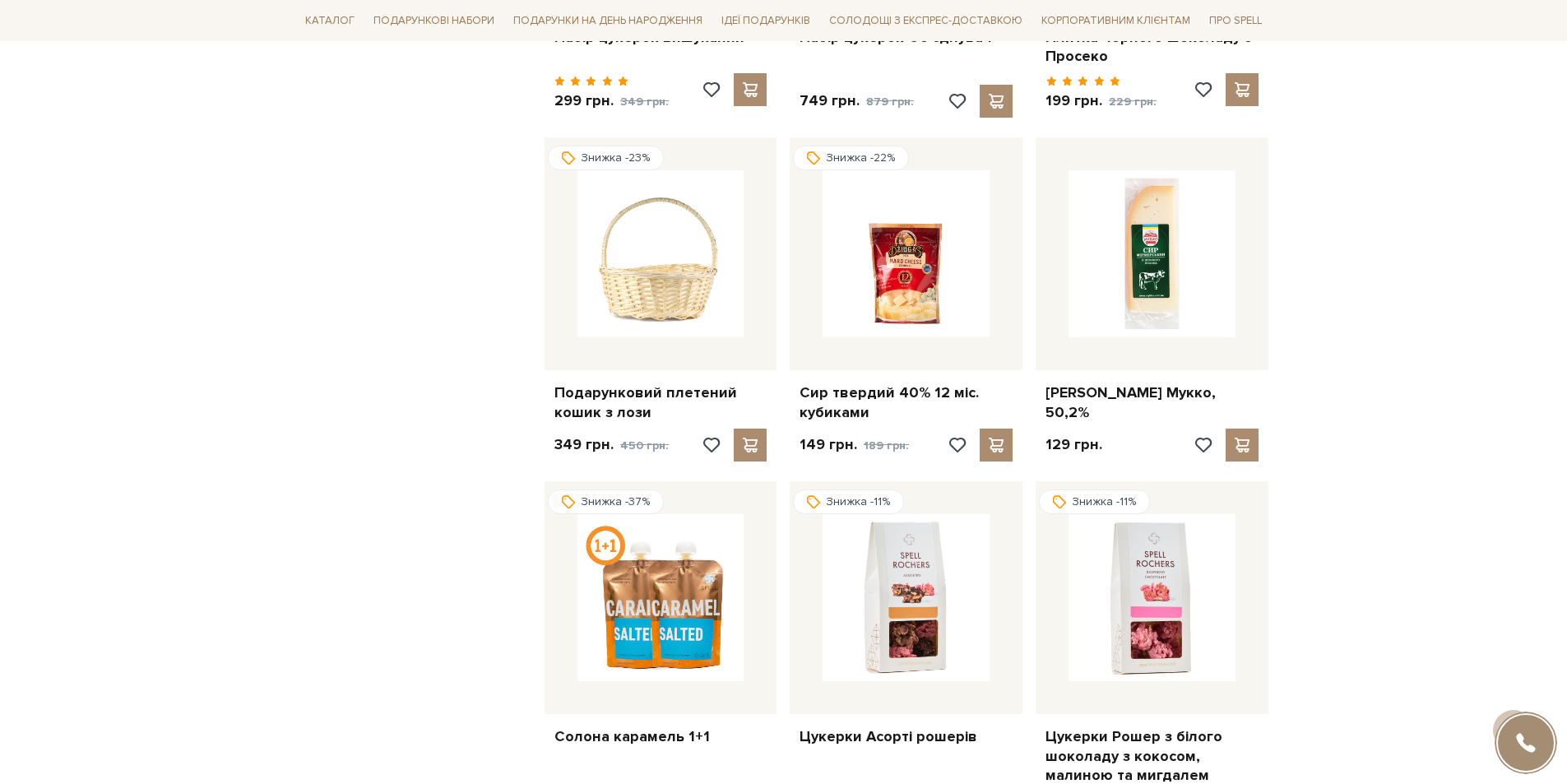
scroll to position [1315, 0]
